Goal: Task Accomplishment & Management: Complete application form

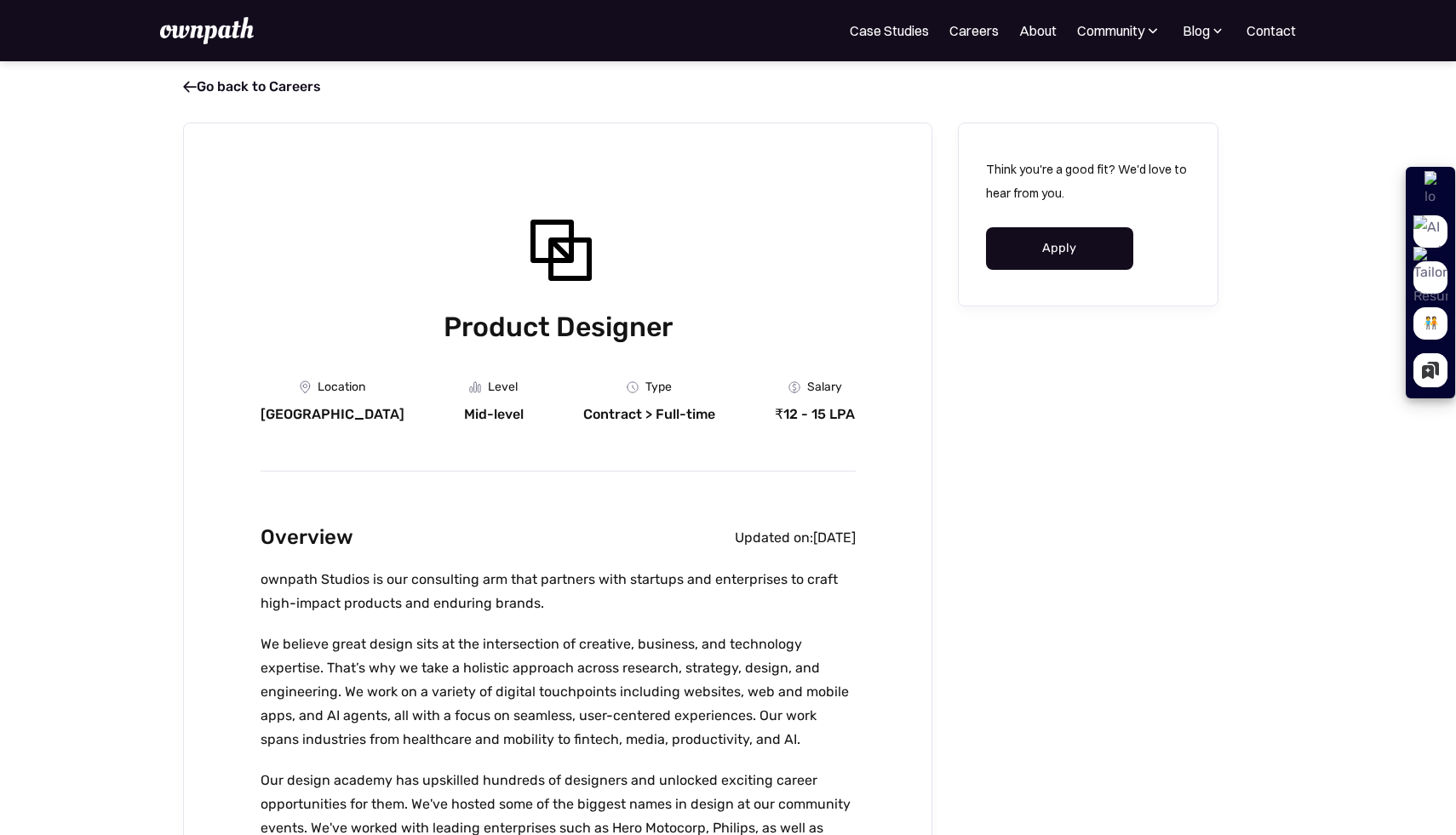
click at [1041, 254] on link "Apply" at bounding box center [1060, 247] width 147 height 43
click at [816, 281] on div "Product Designer" at bounding box center [559, 275] width 596 height 141
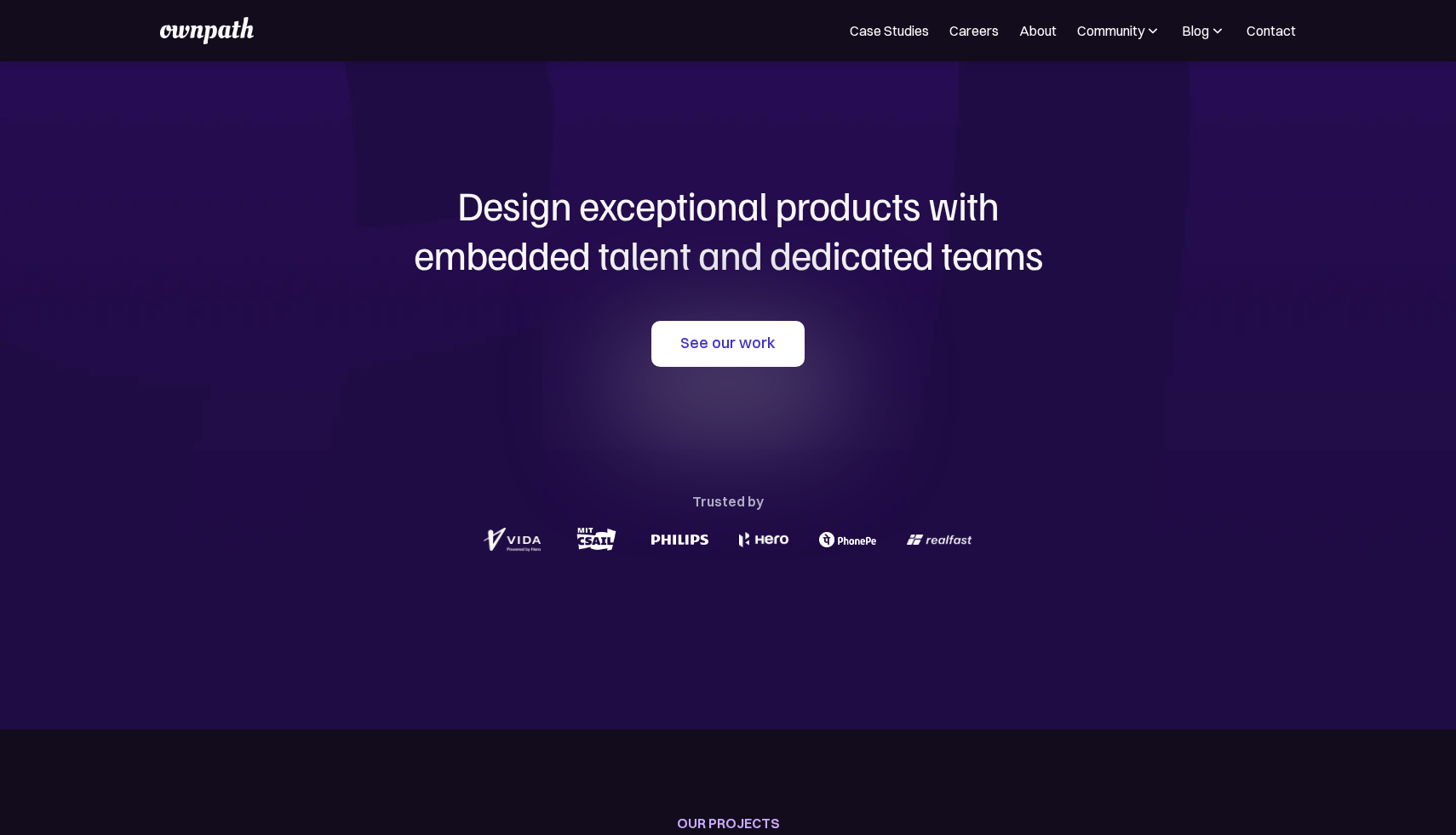
click at [680, 380] on div "See our work Trusted by" at bounding box center [728, 438] width 818 height 235
click at [692, 361] on link "See our work" at bounding box center [728, 343] width 153 height 46
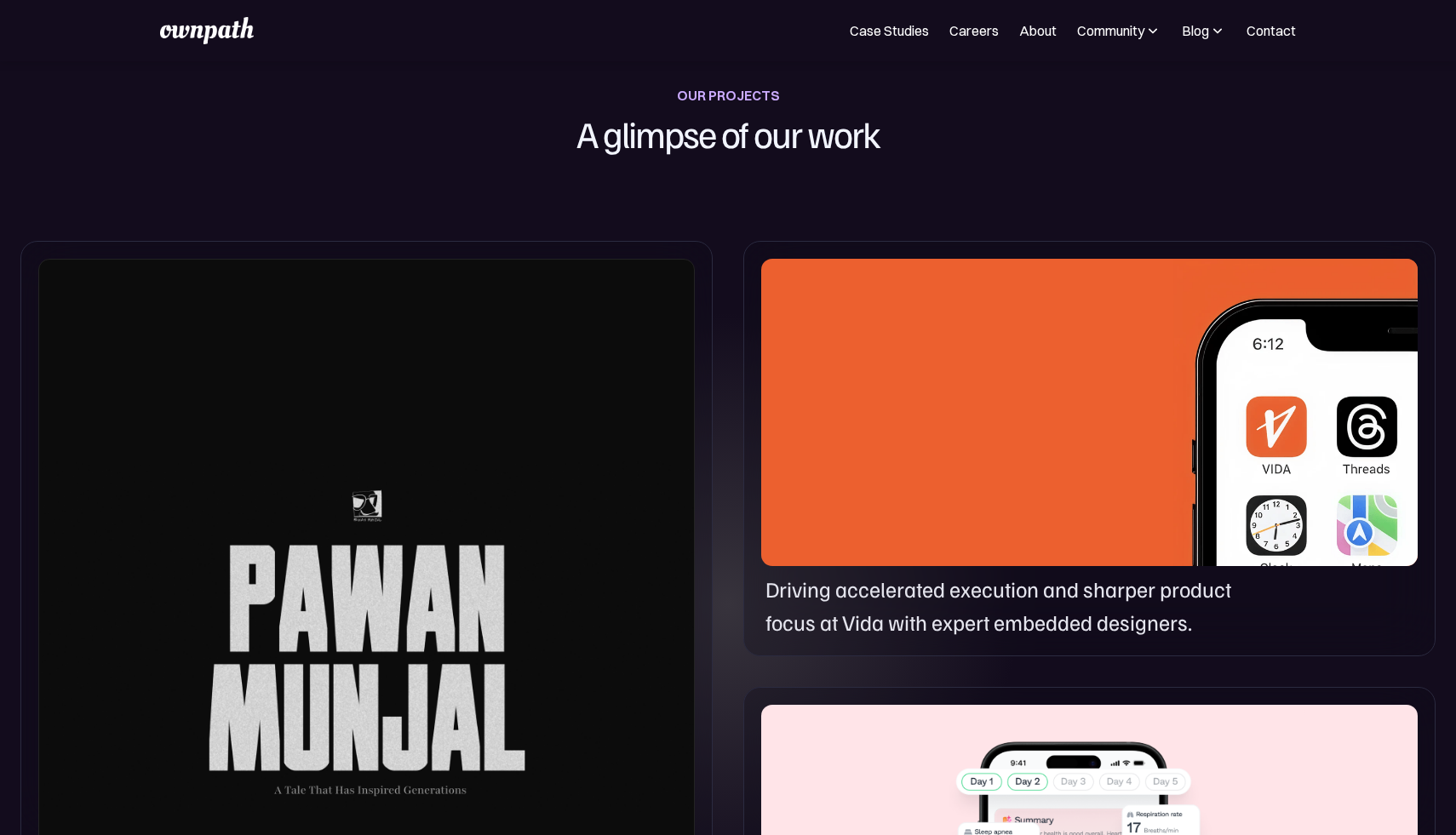
scroll to position [729, 0]
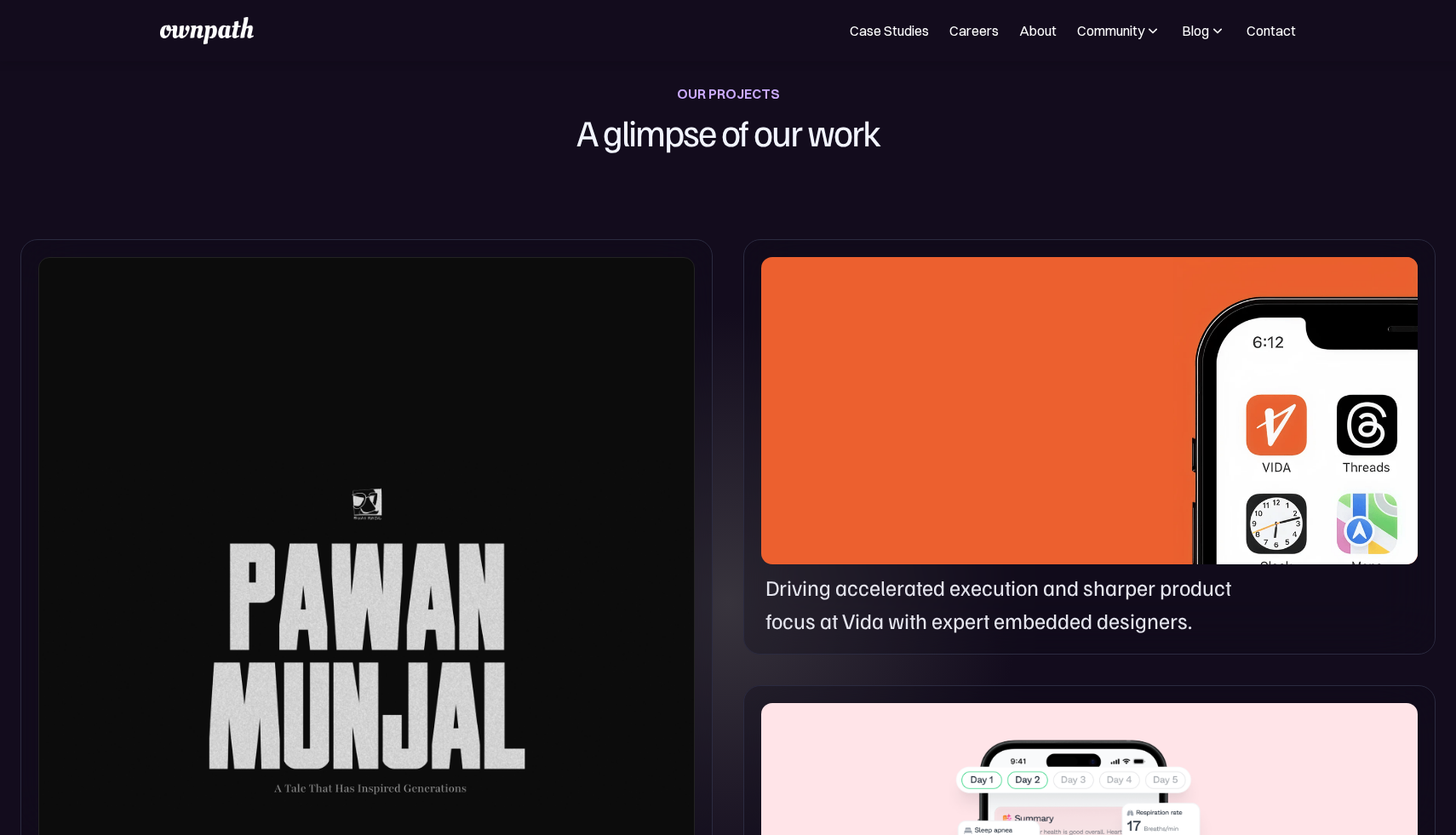
click at [723, 350] on div "Crafting a full-stack web application honouring Hero Motocorp Chairman, [PERSON…" at bounding box center [728, 671] width 1456 height 904
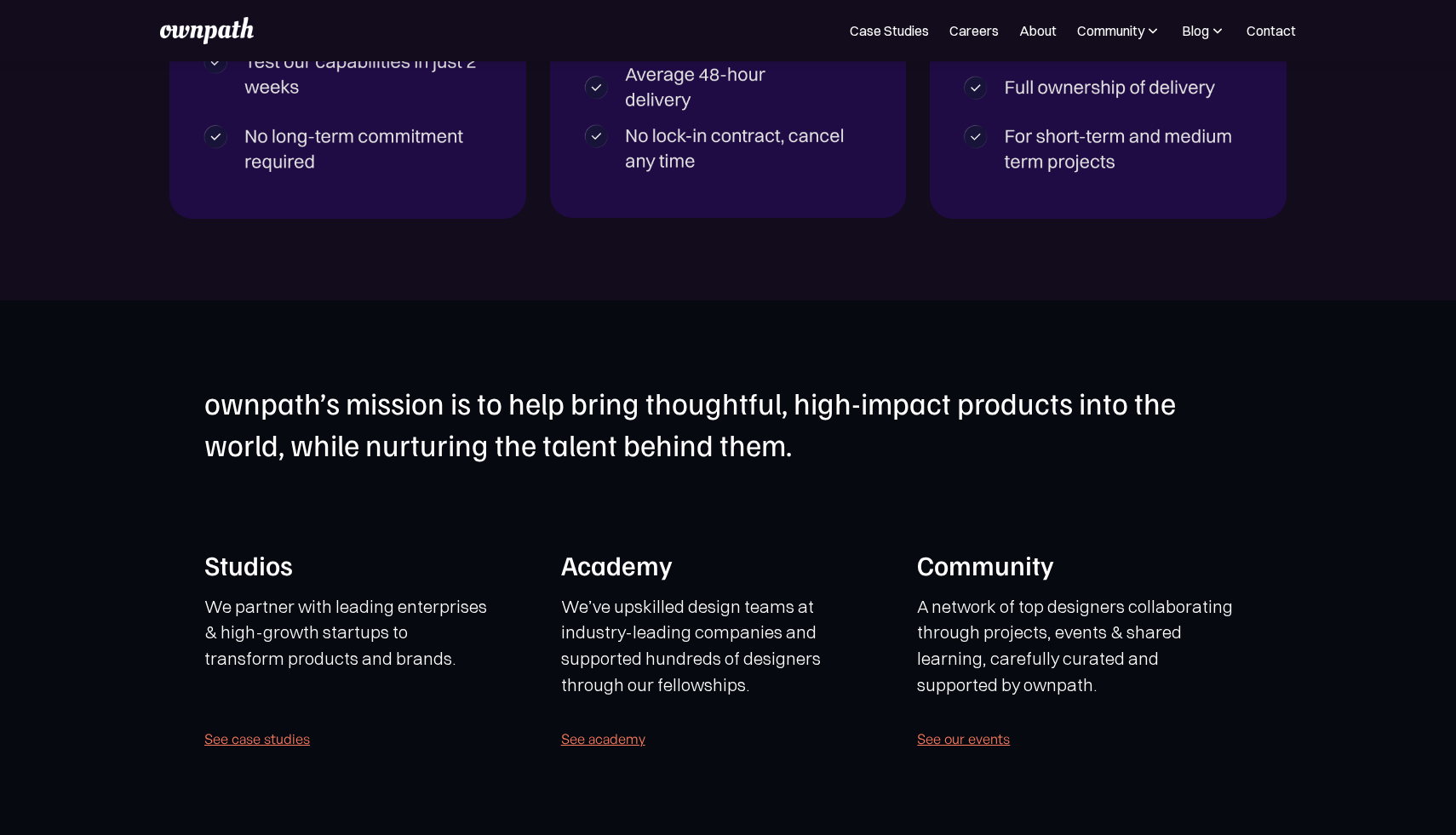
scroll to position [3962, 0]
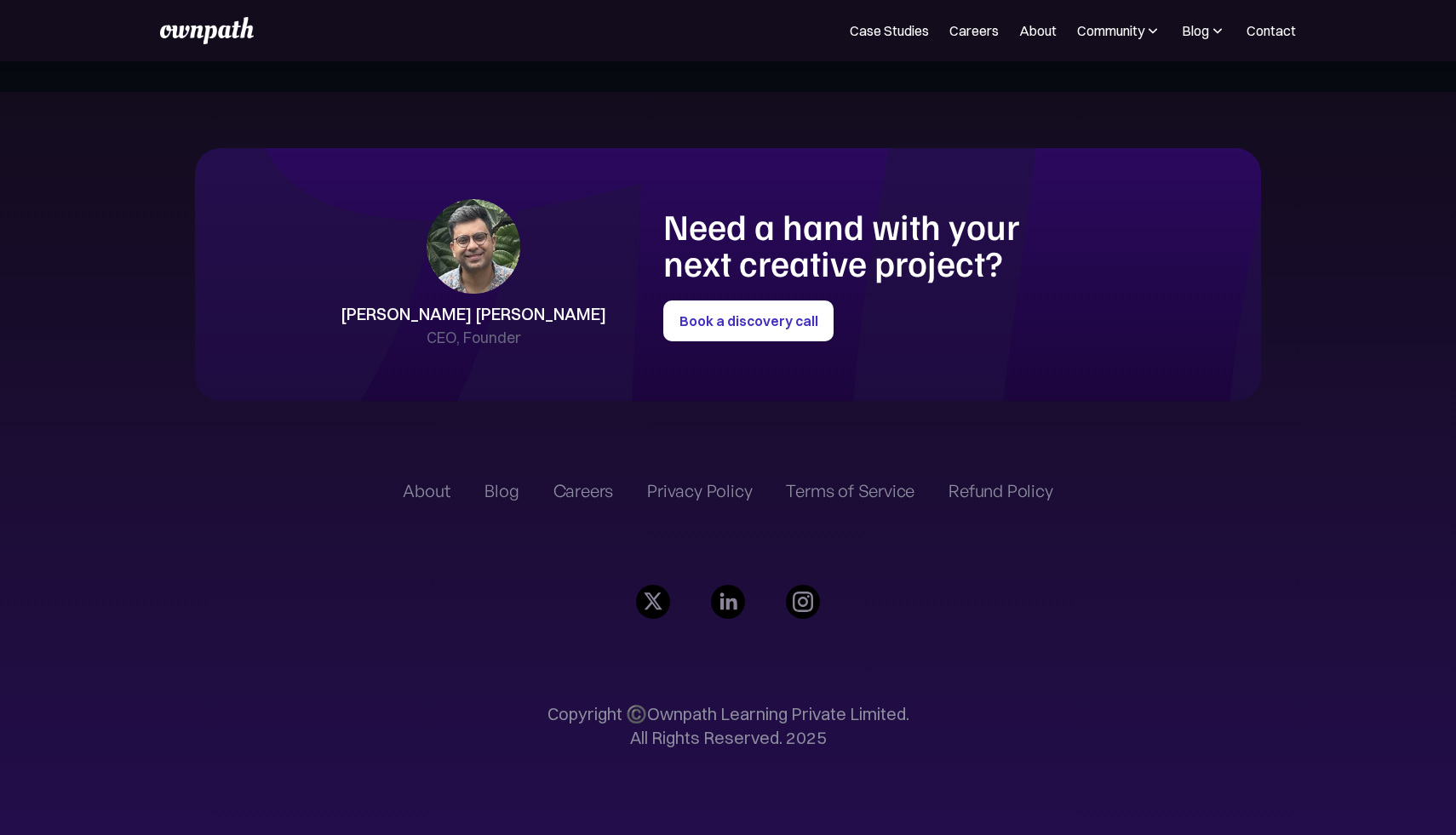
click at [732, 604] on img at bounding box center [728, 601] width 34 height 34
